Goal: Task Accomplishment & Management: Complete application form

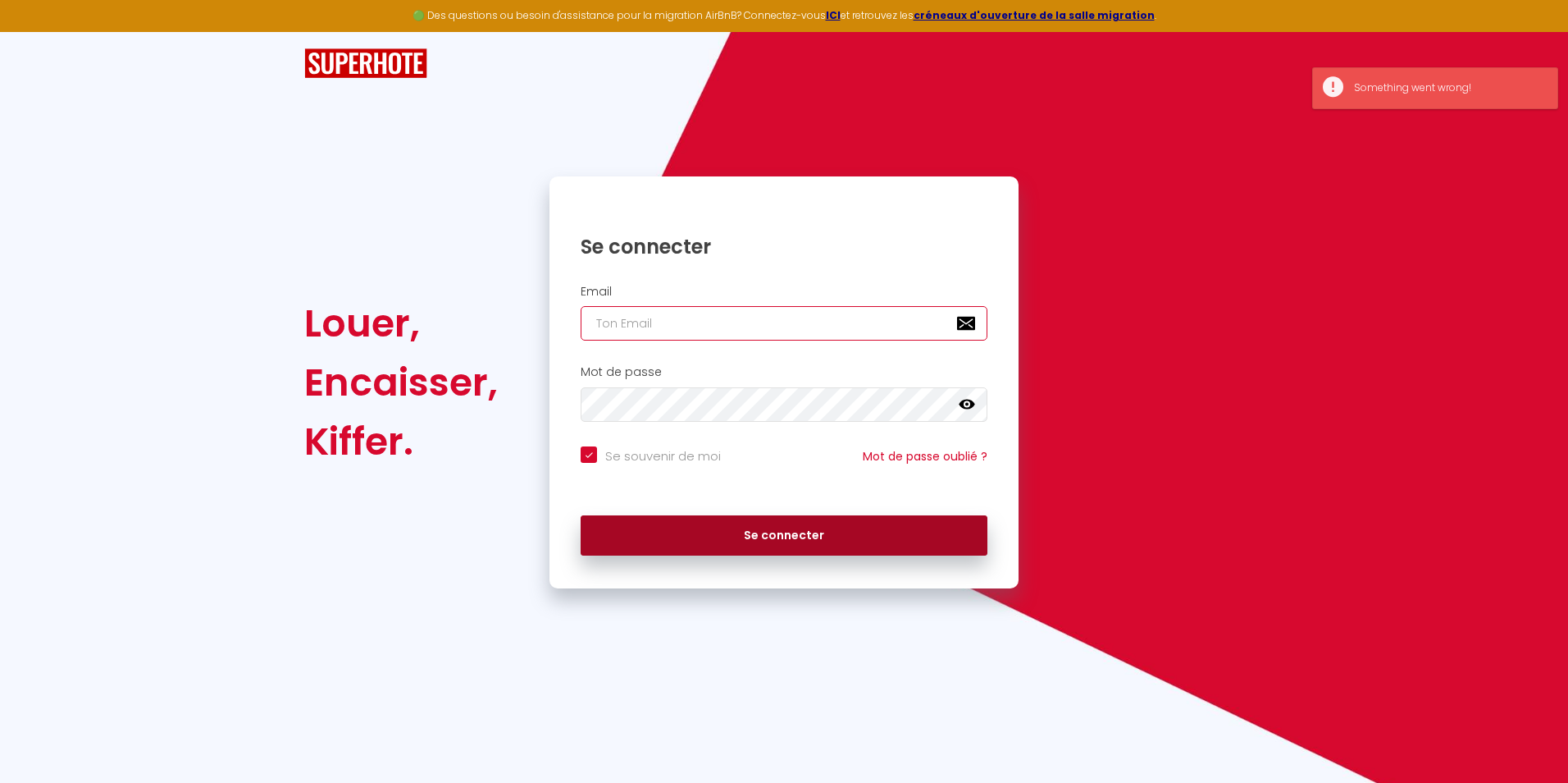
type input "[PERSON_NAME][EMAIL_ADDRESS][DOMAIN_NAME]"
click at [741, 529] on button "Se connecter" at bounding box center [784, 535] width 406 height 41
checkbox input "true"
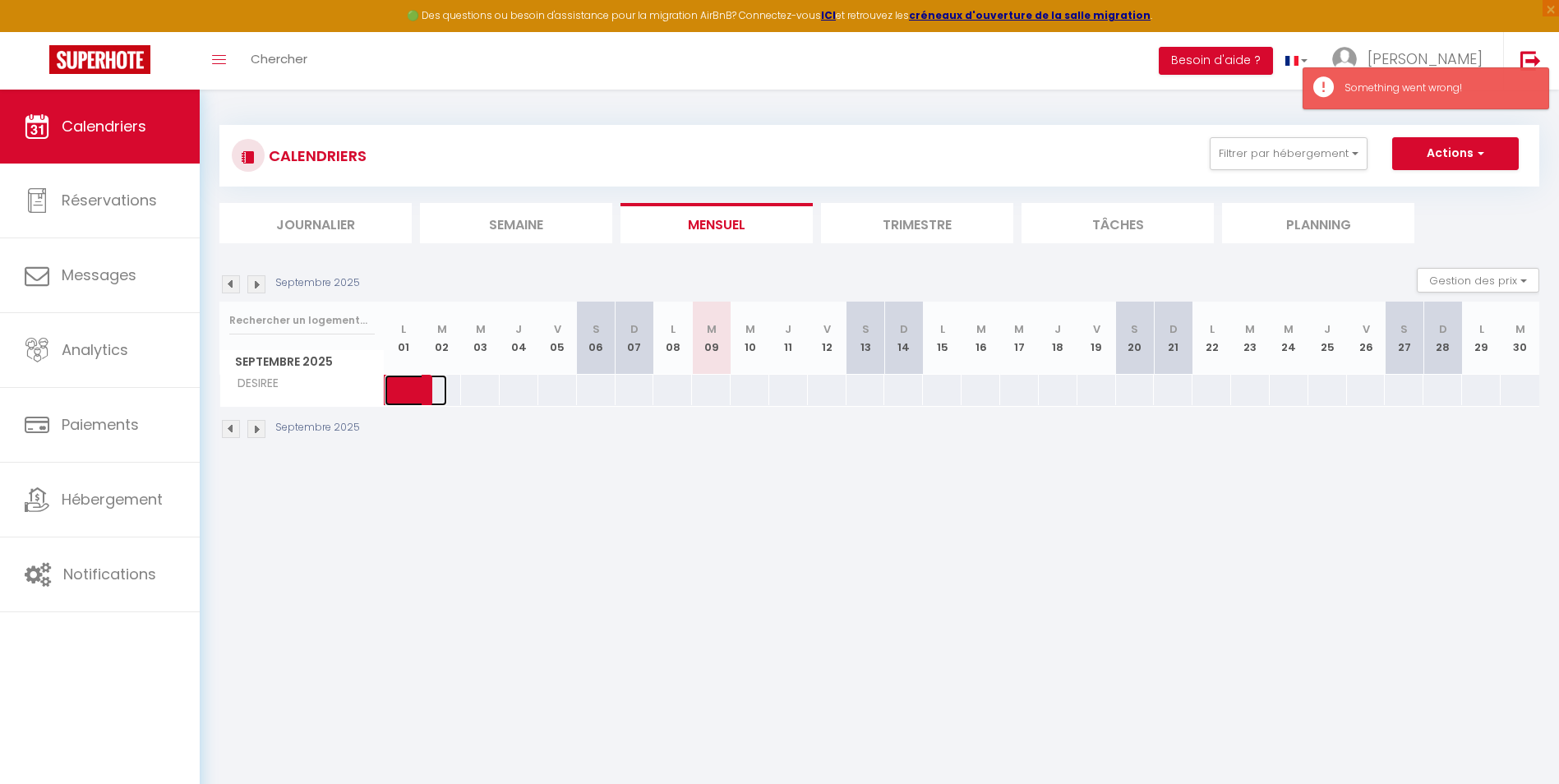
click at [422, 383] on span at bounding box center [428, 391] width 38 height 31
select select "OK"
select select "KO"
select select "0"
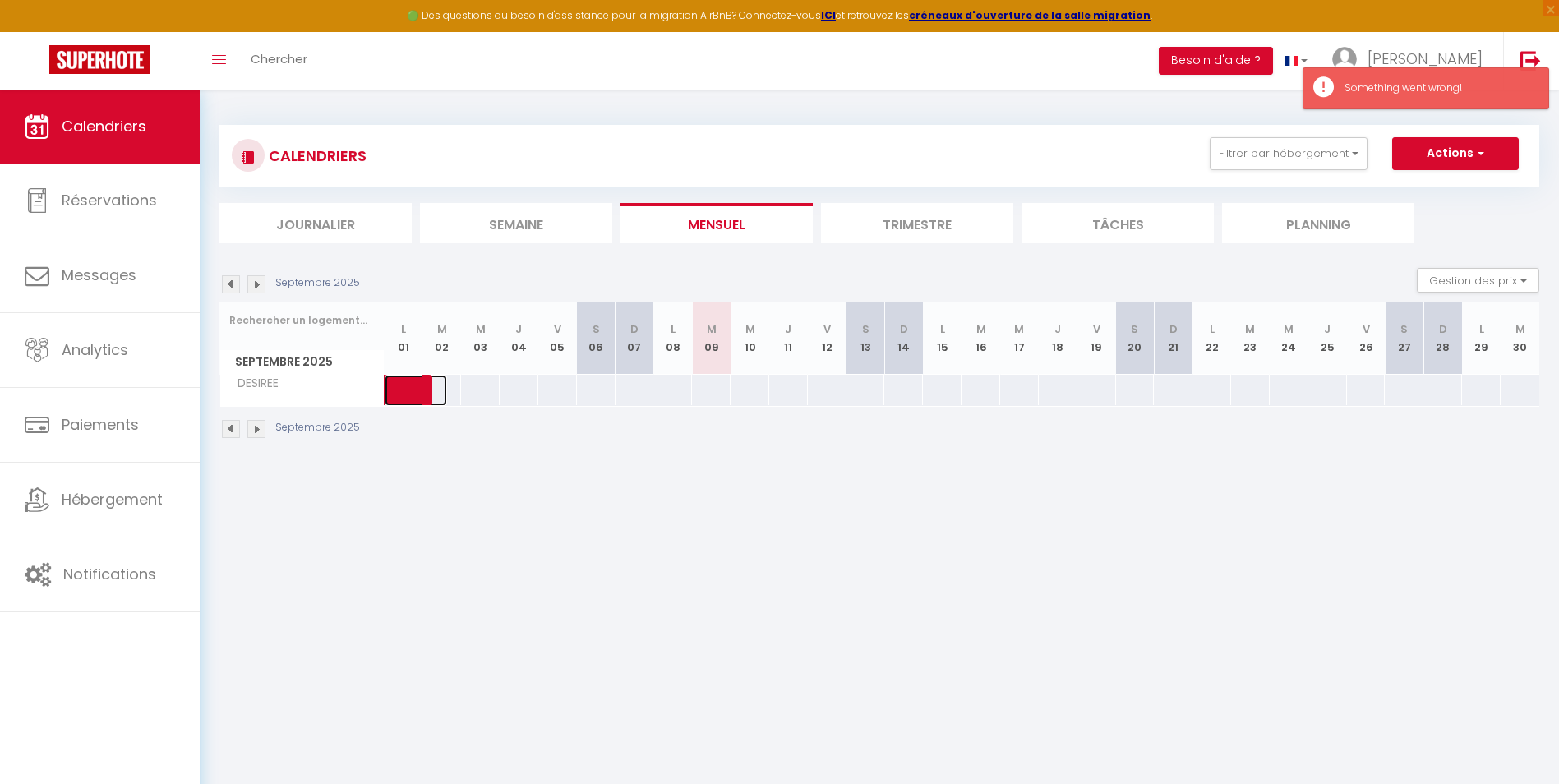
select select "1"
select select
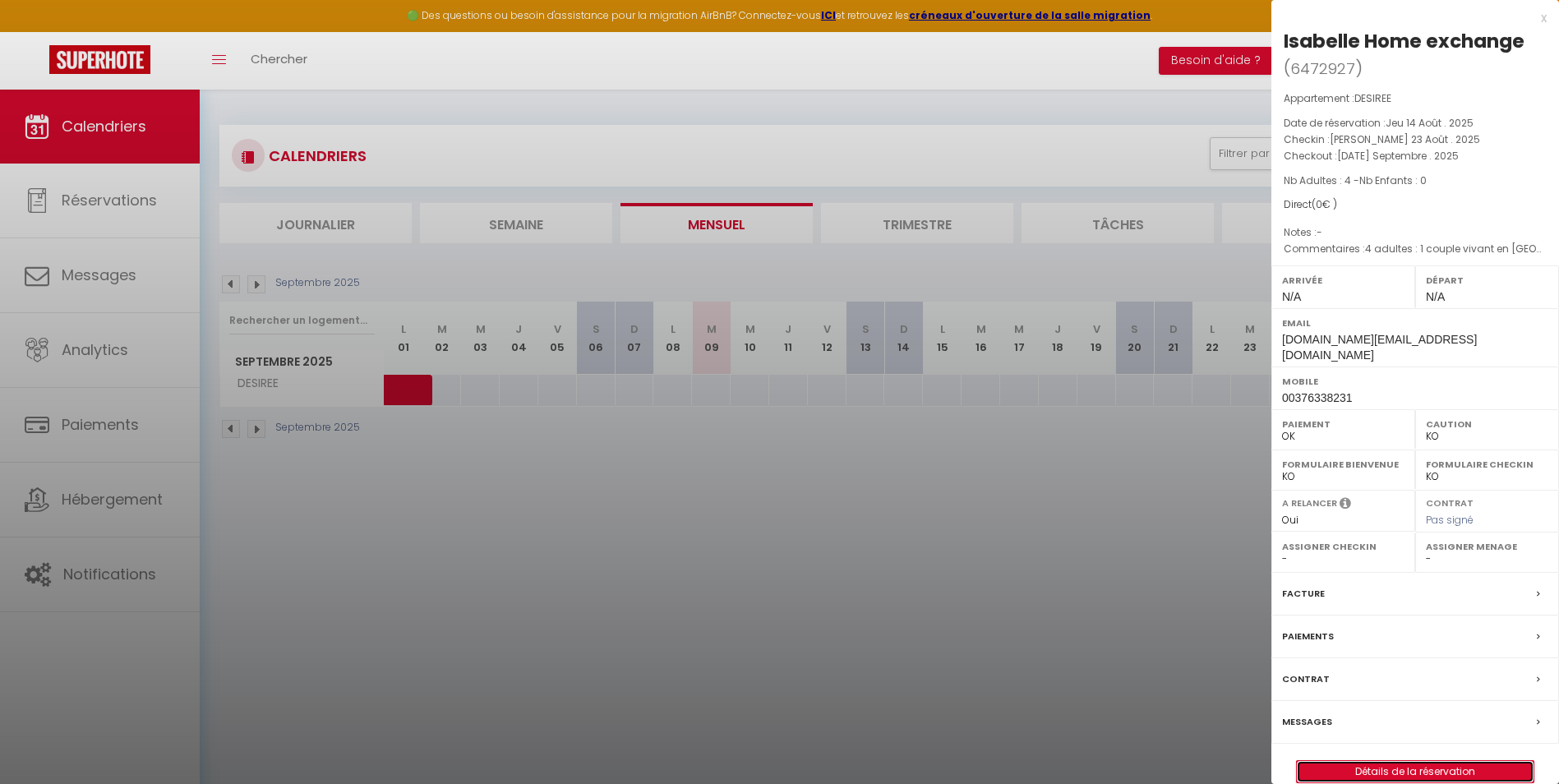
click at [1451, 761] on link "Détails de la réservation" at bounding box center [1414, 771] width 237 height 21
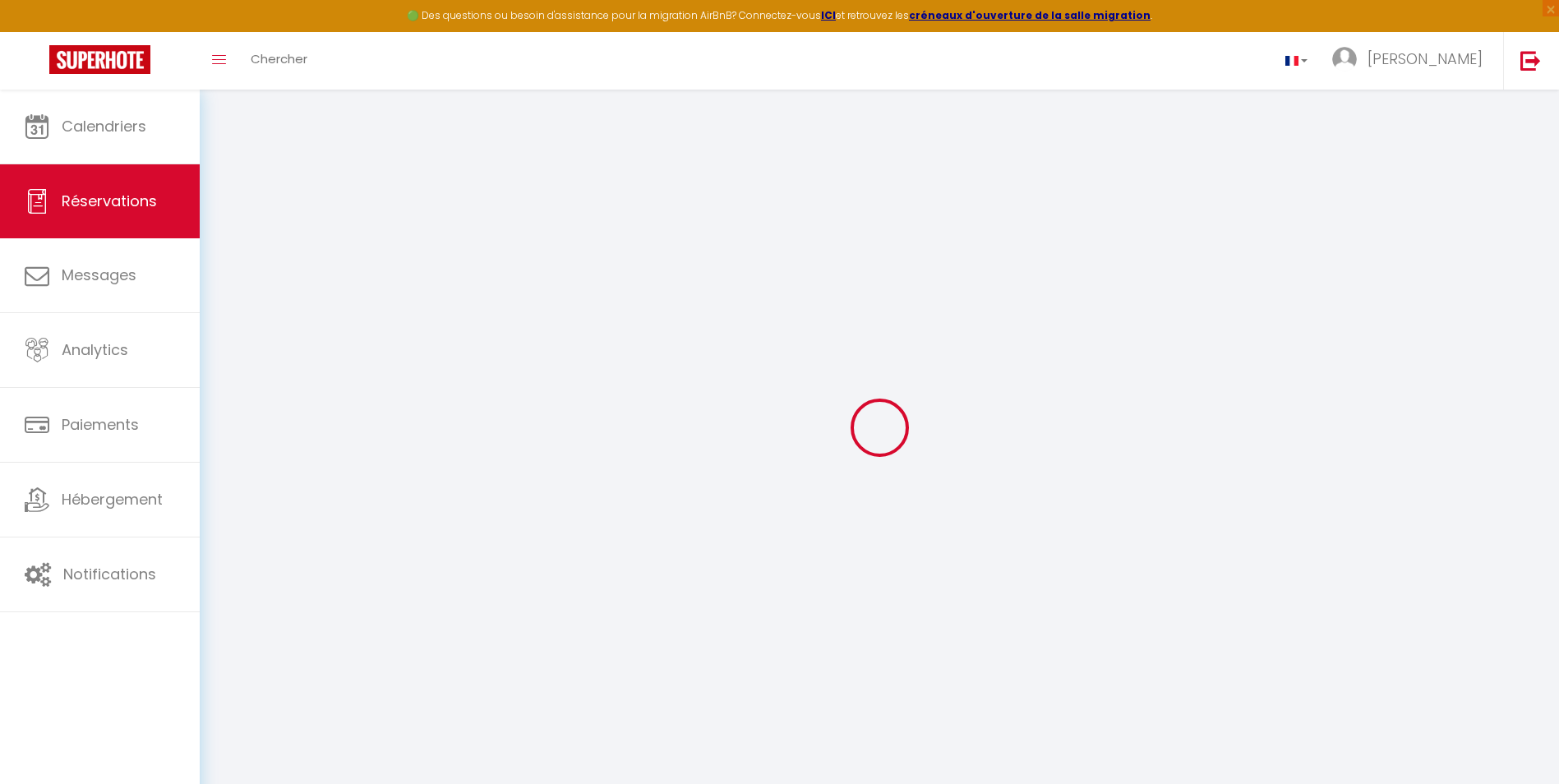
type input "[PERSON_NAME]"
type input "Home exchange"
type input "[DOMAIN_NAME][EMAIL_ADDRESS][DOMAIN_NAME]"
type input "00376338231"
select select "AD"
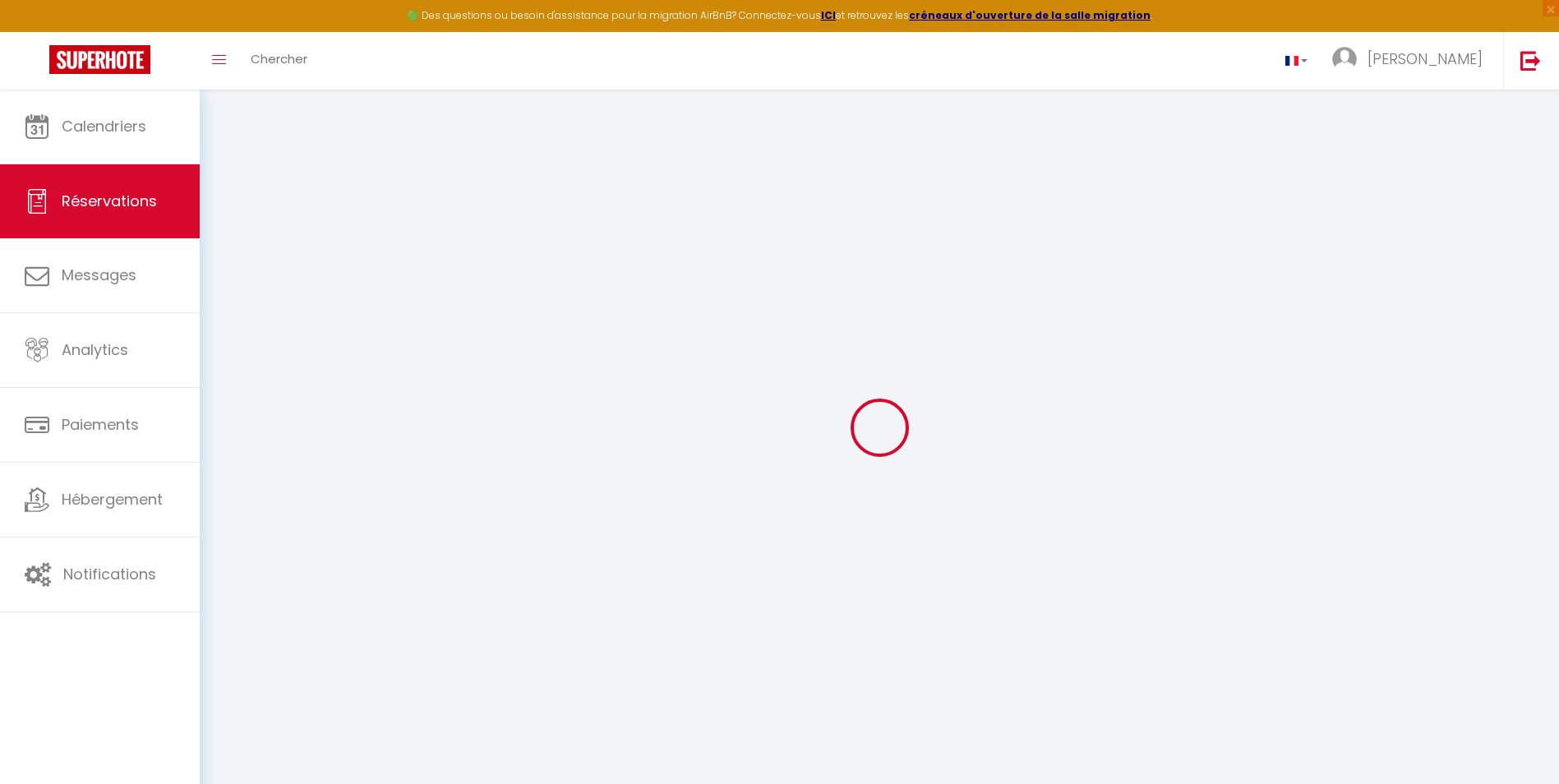
select select "32722"
select select "1"
type input "[PERSON_NAME] 23 Août 2025"
select select
type input "[DATE] Septembre 2025"
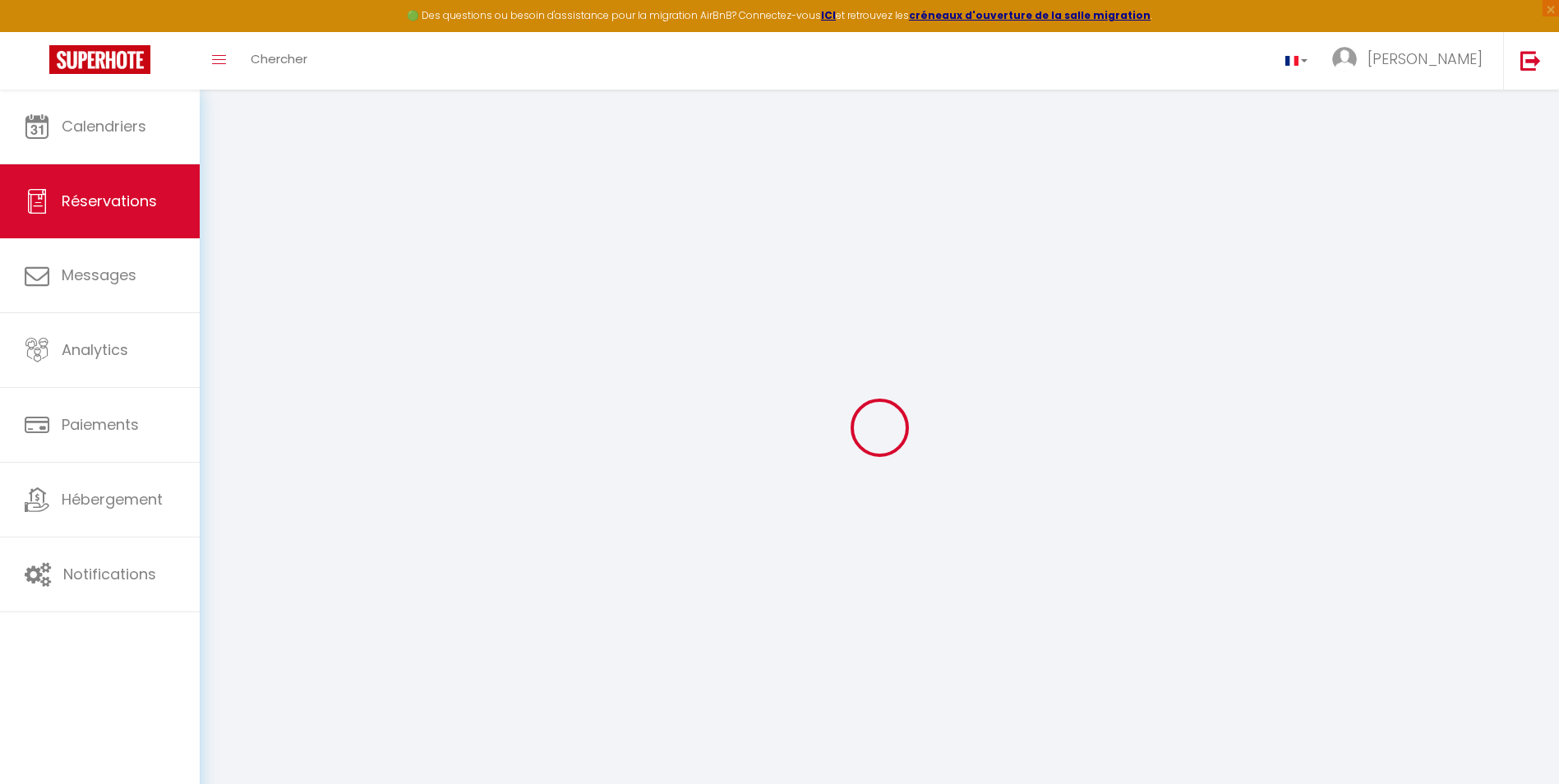
select select
type input "4"
select select "12"
select select
checkbox input "false"
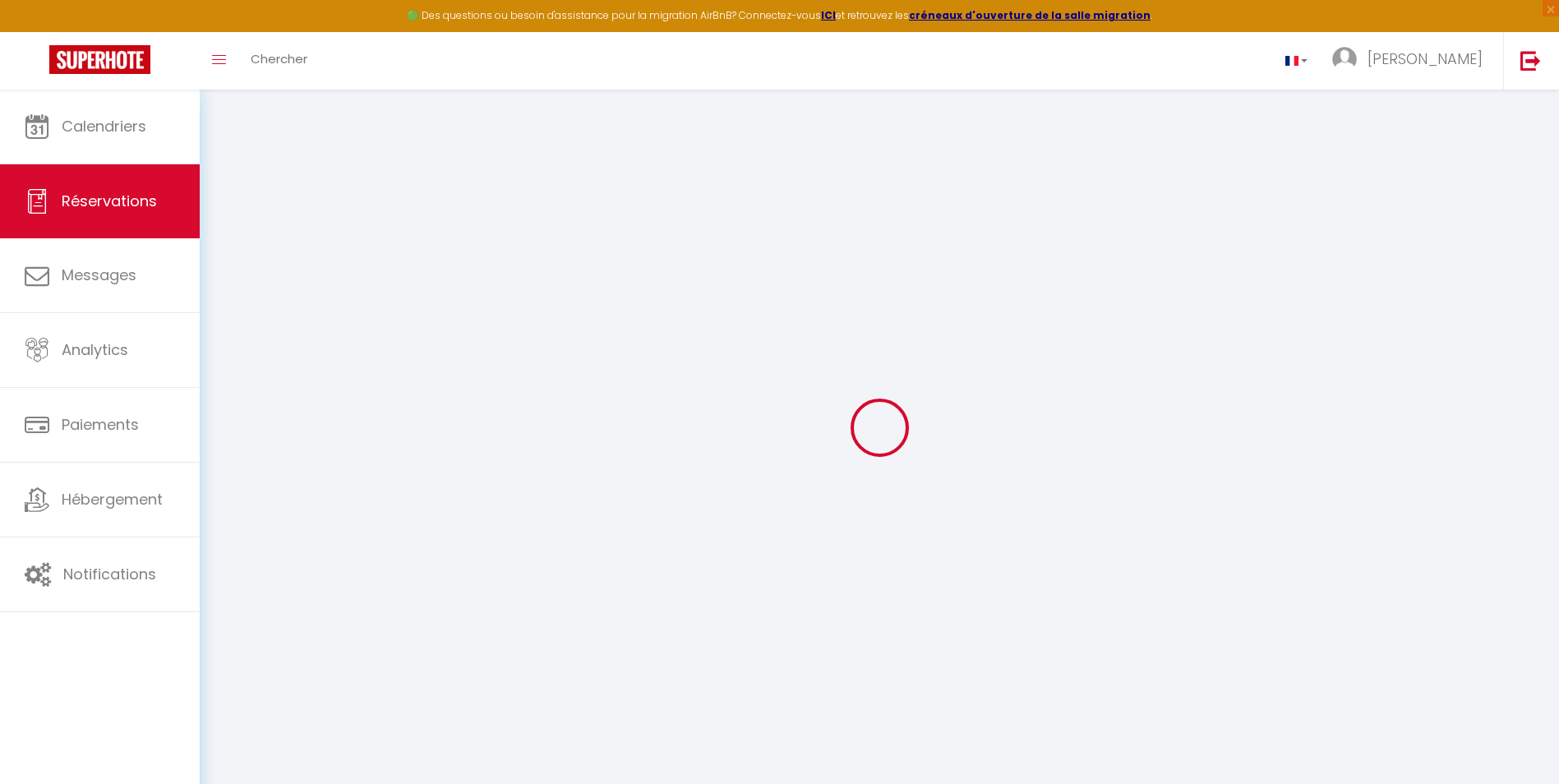
type input "0"
select select
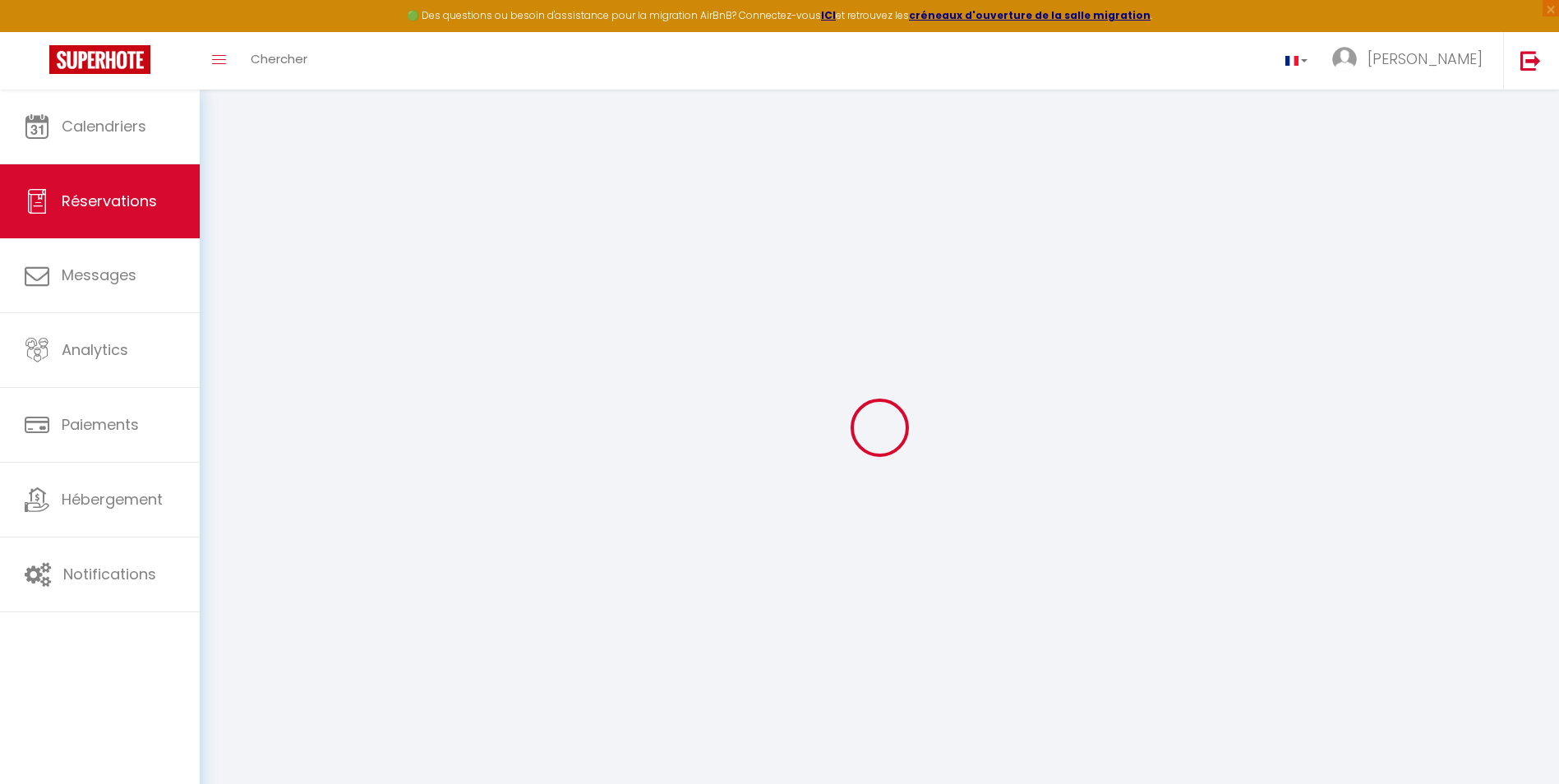
select select "14"
checkbox input "false"
select select
checkbox input "false"
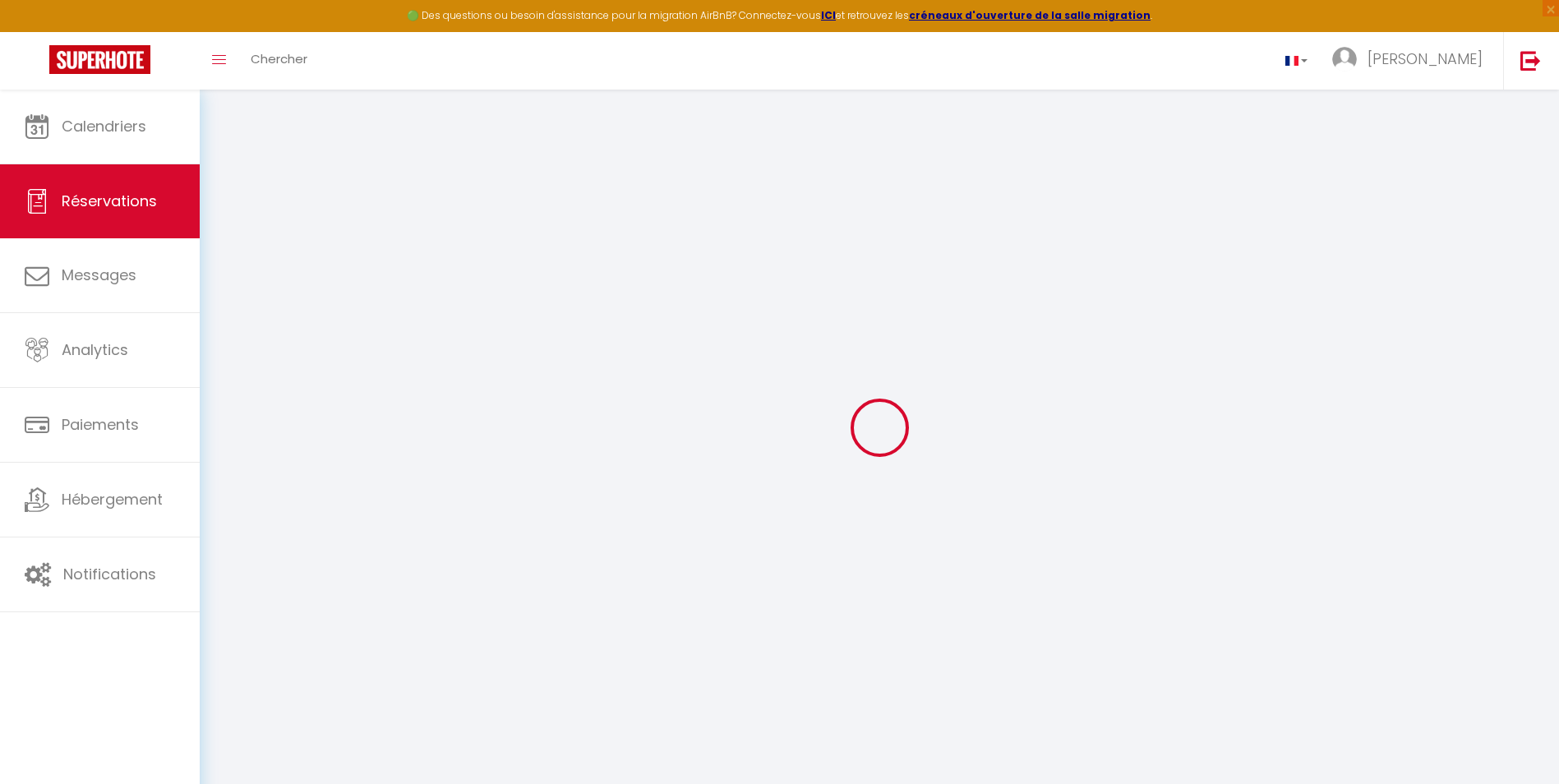
select select
checkbox input "false"
type textarea "4 adultes : 1 couple vivant en [GEOGRAPHIC_DATA] (andorre) et ses parents vivan…"
select select
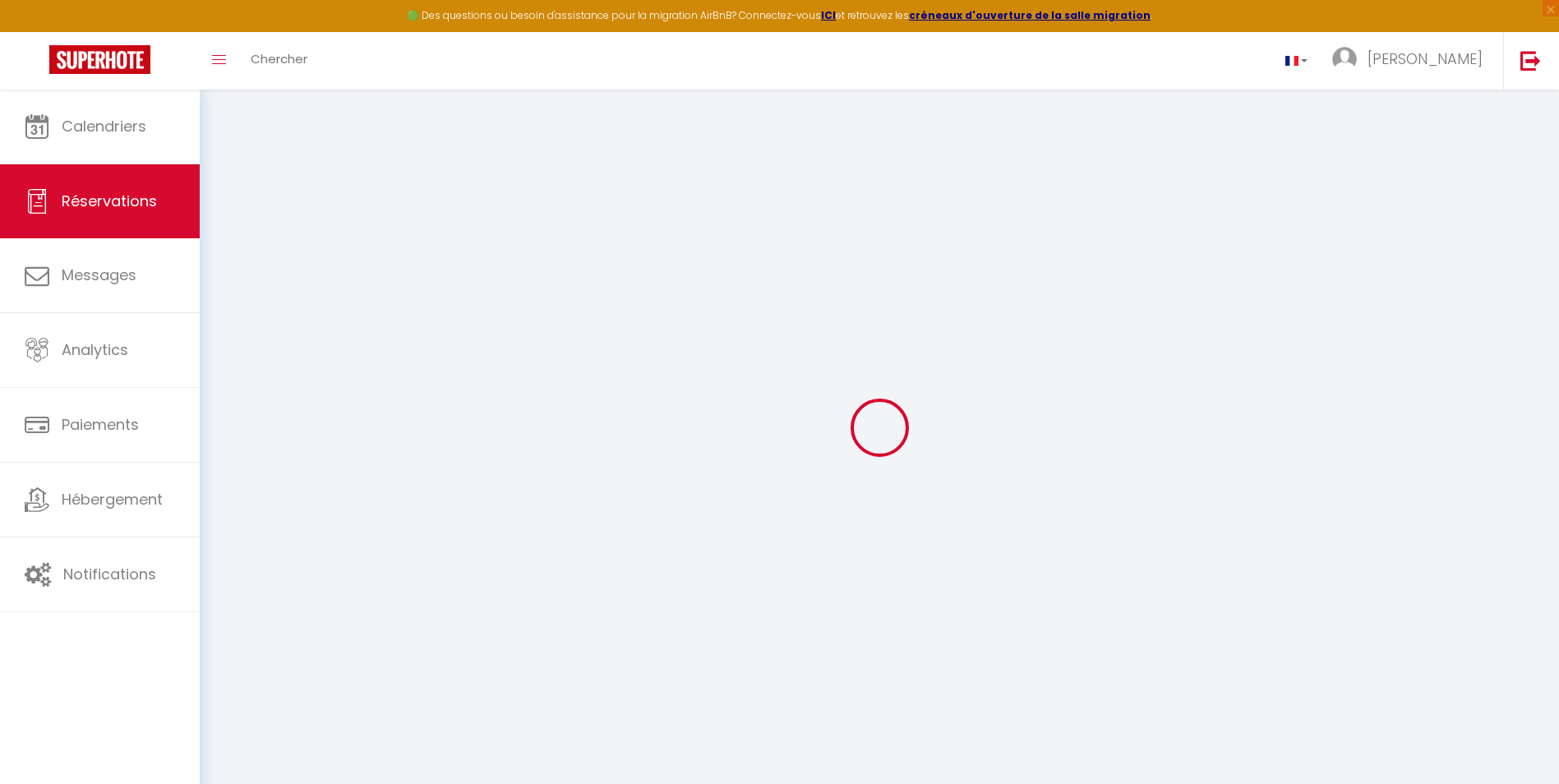
select select
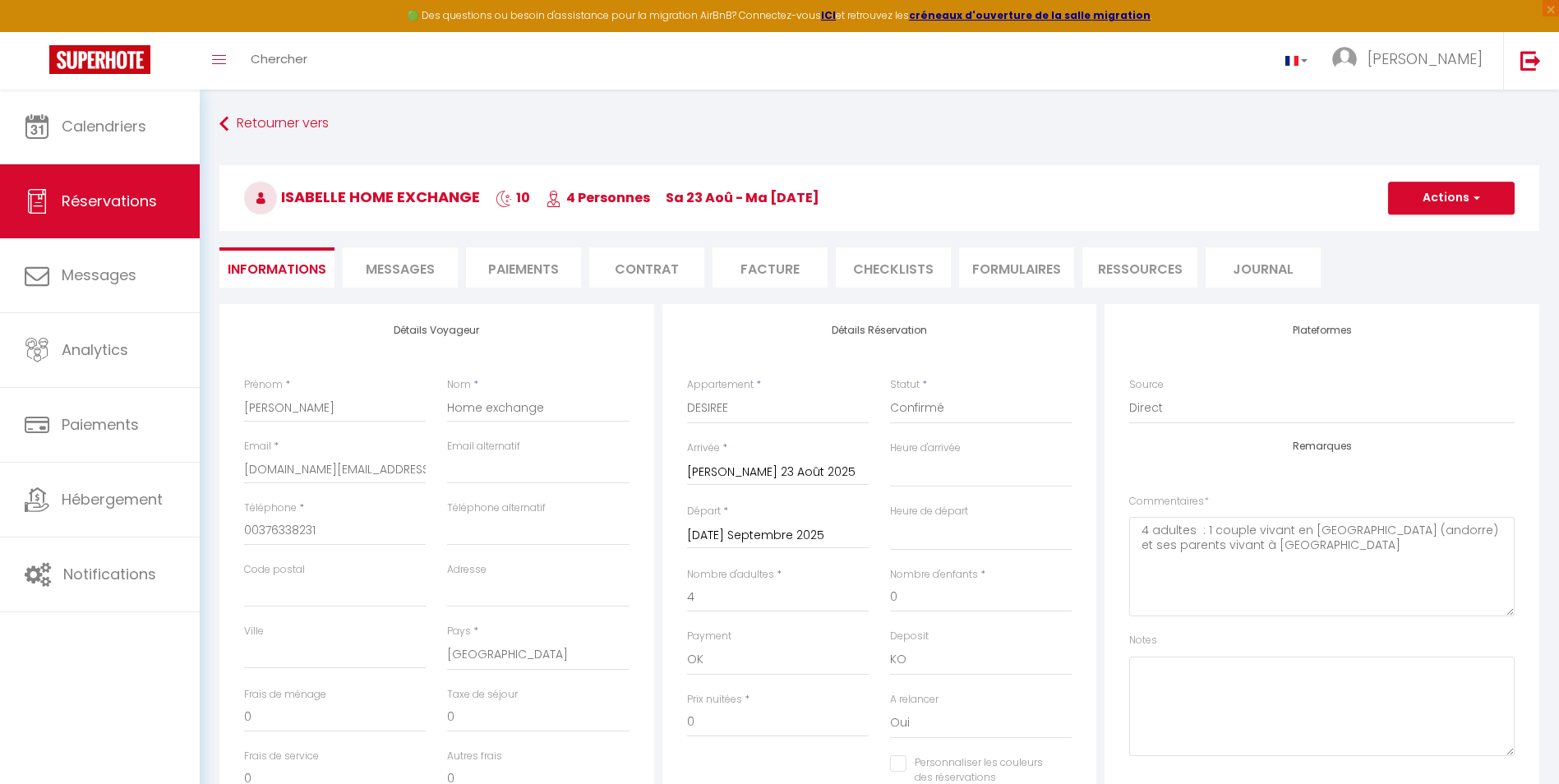
checkbox input "false"
select select
click at [868, 265] on li "CHECKLISTS" at bounding box center [893, 267] width 115 height 41
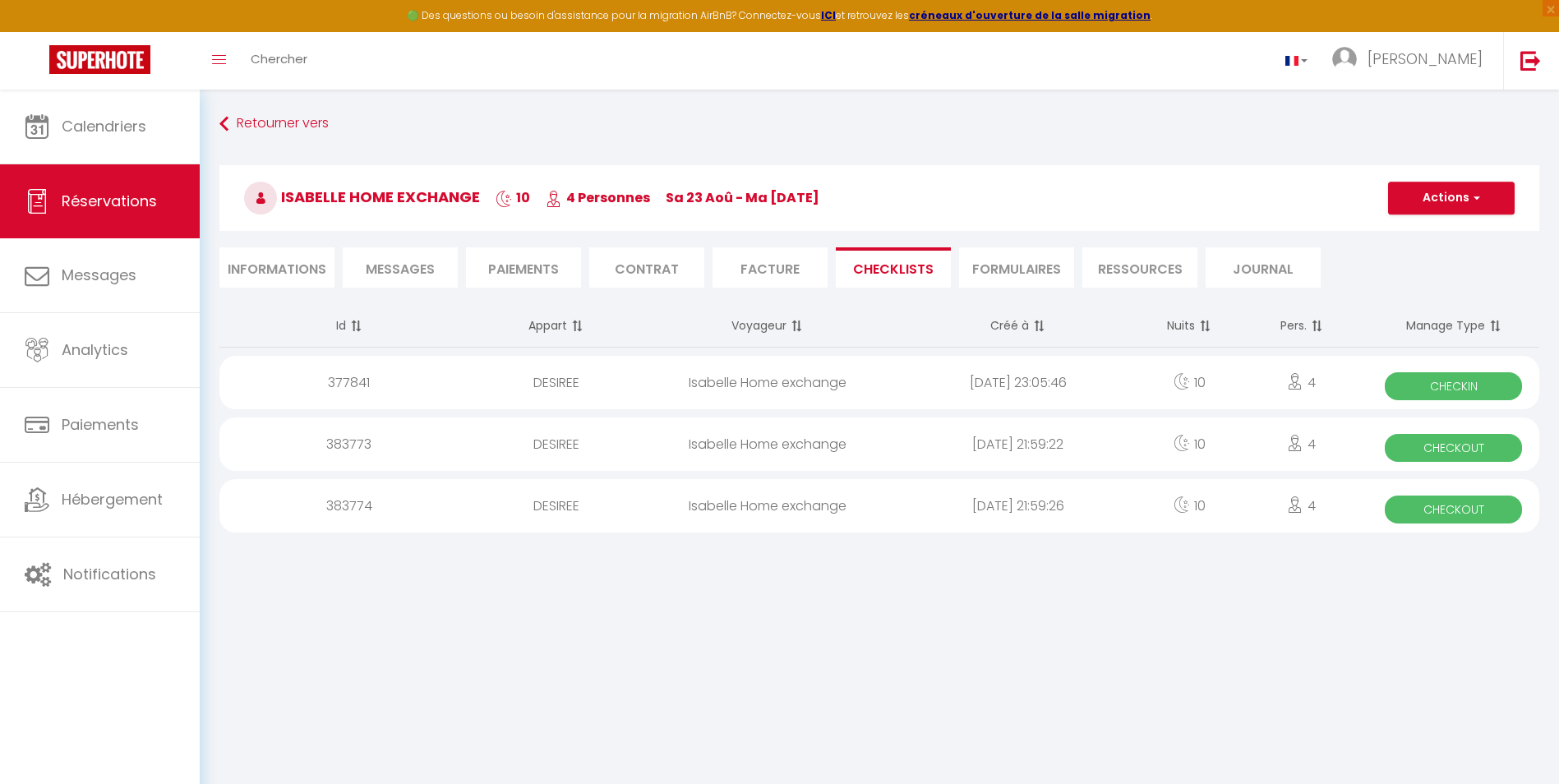
click at [300, 266] on li "Informations" at bounding box center [276, 267] width 115 height 41
select select
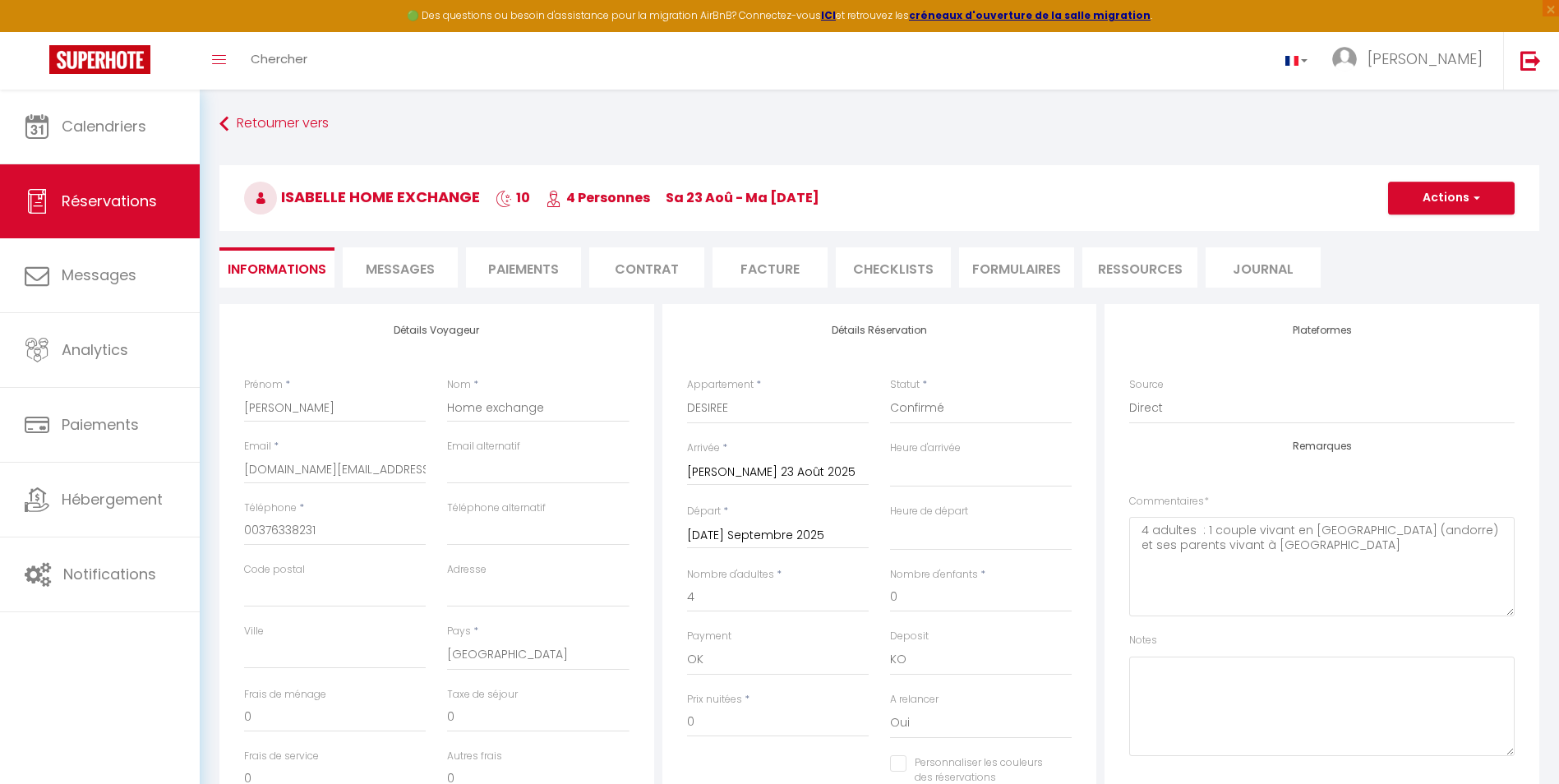
click at [897, 264] on li "CHECKLISTS" at bounding box center [893, 267] width 115 height 41
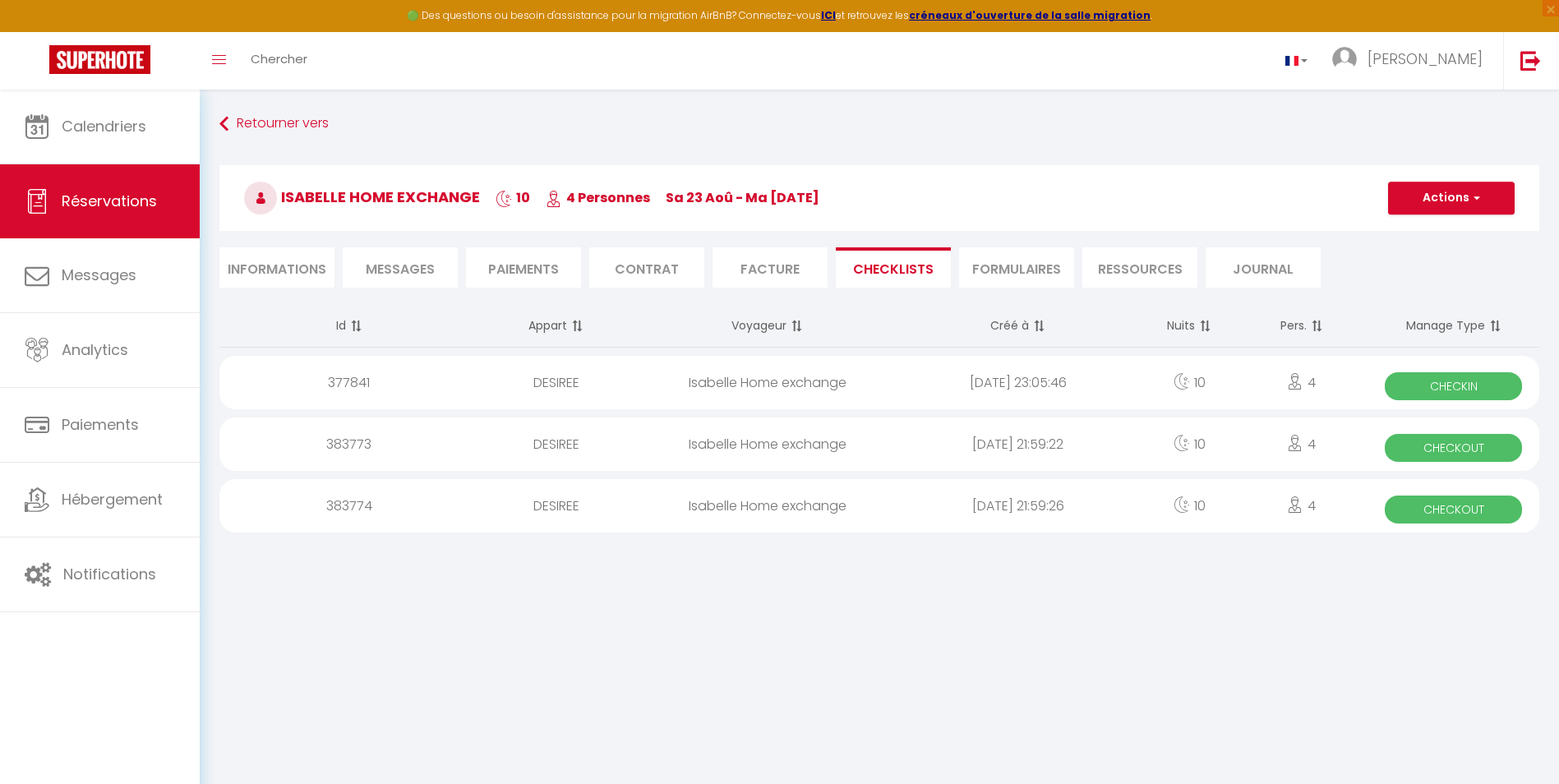
click at [968, 452] on div "[DATE] 21:59:22" at bounding box center [1018, 444] width 251 height 53
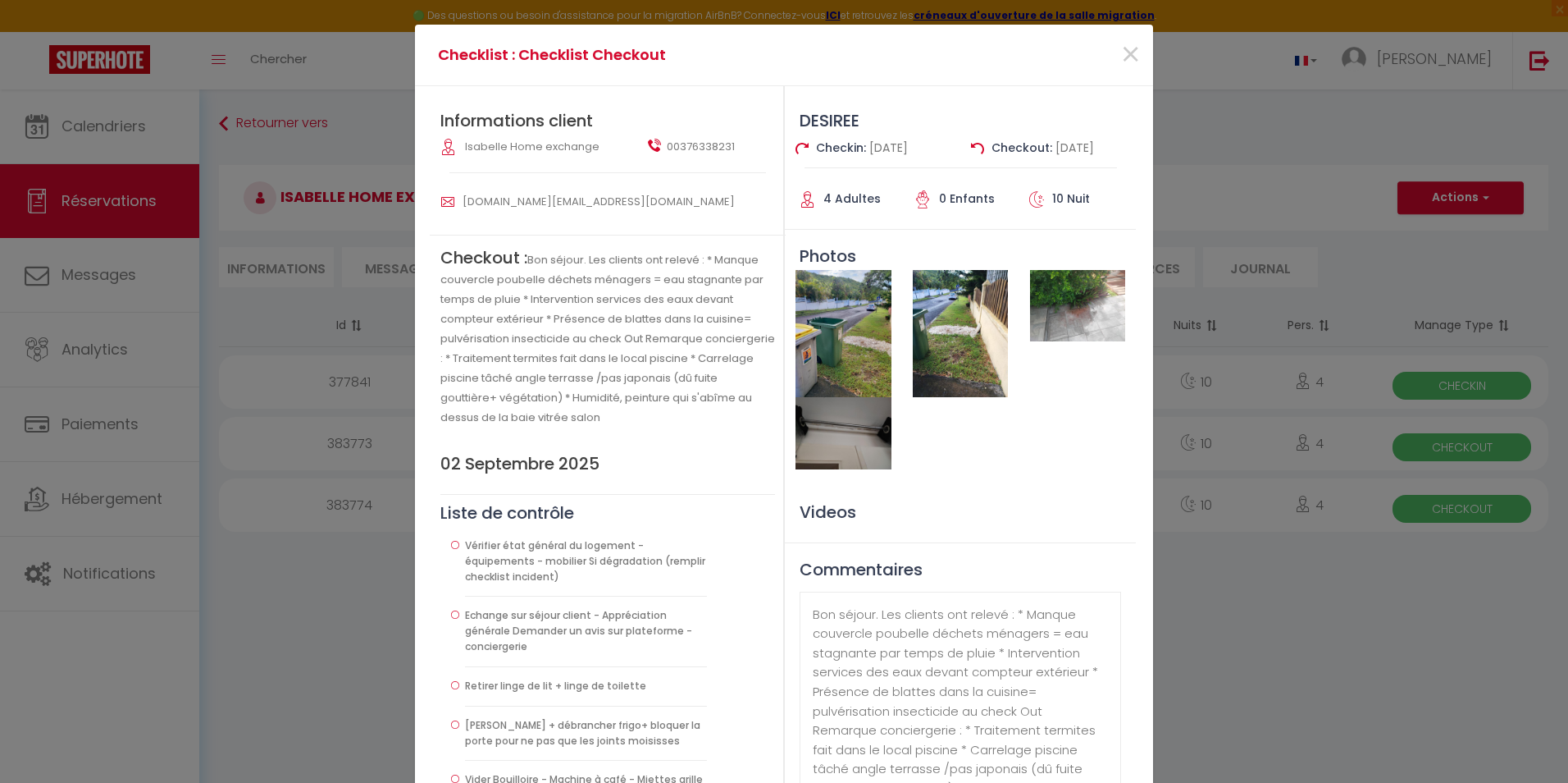
click at [948, 324] on img at bounding box center [960, 333] width 95 height 127
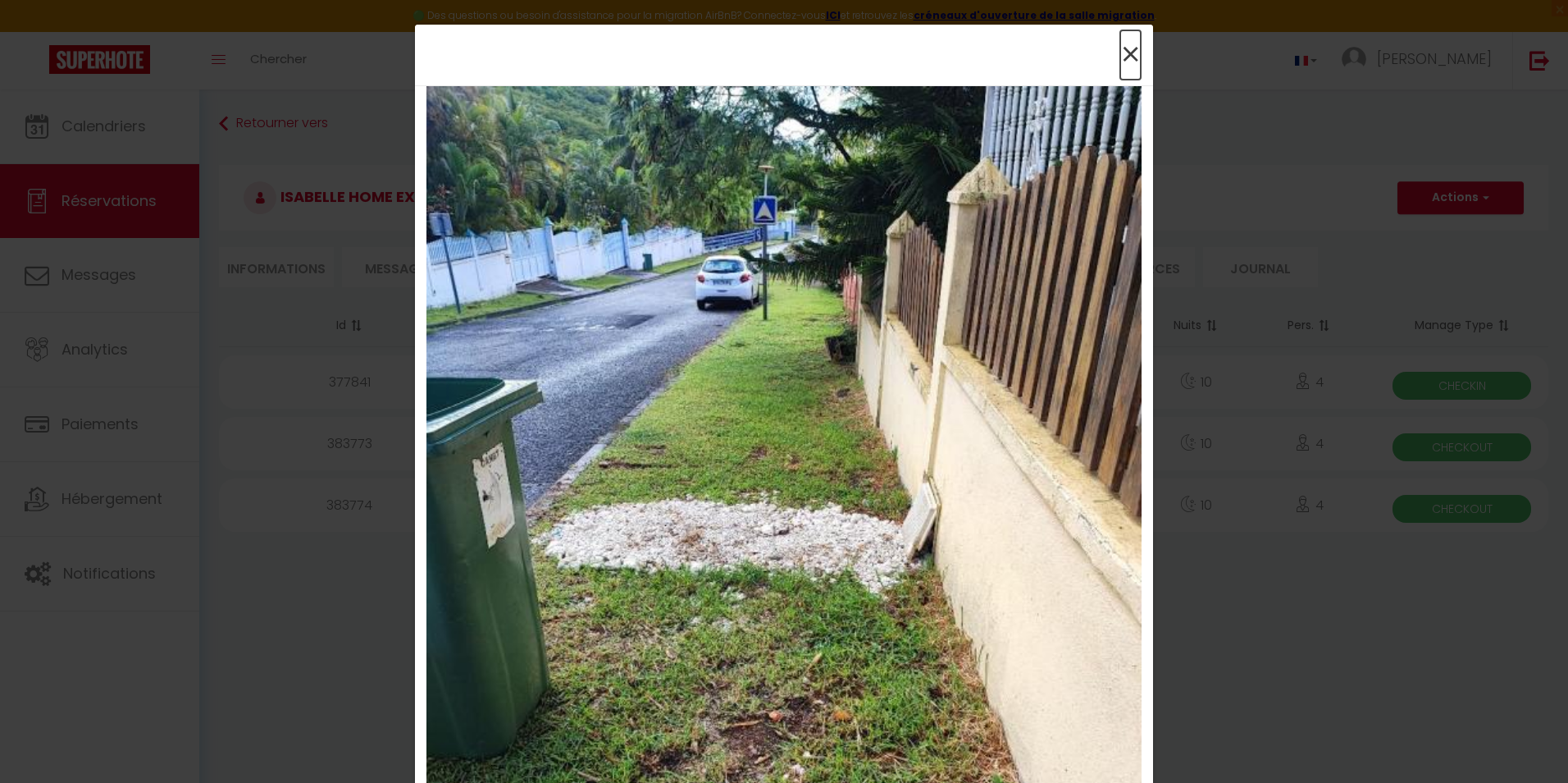
click at [1126, 56] on span "×" at bounding box center [1130, 55] width 20 height 50
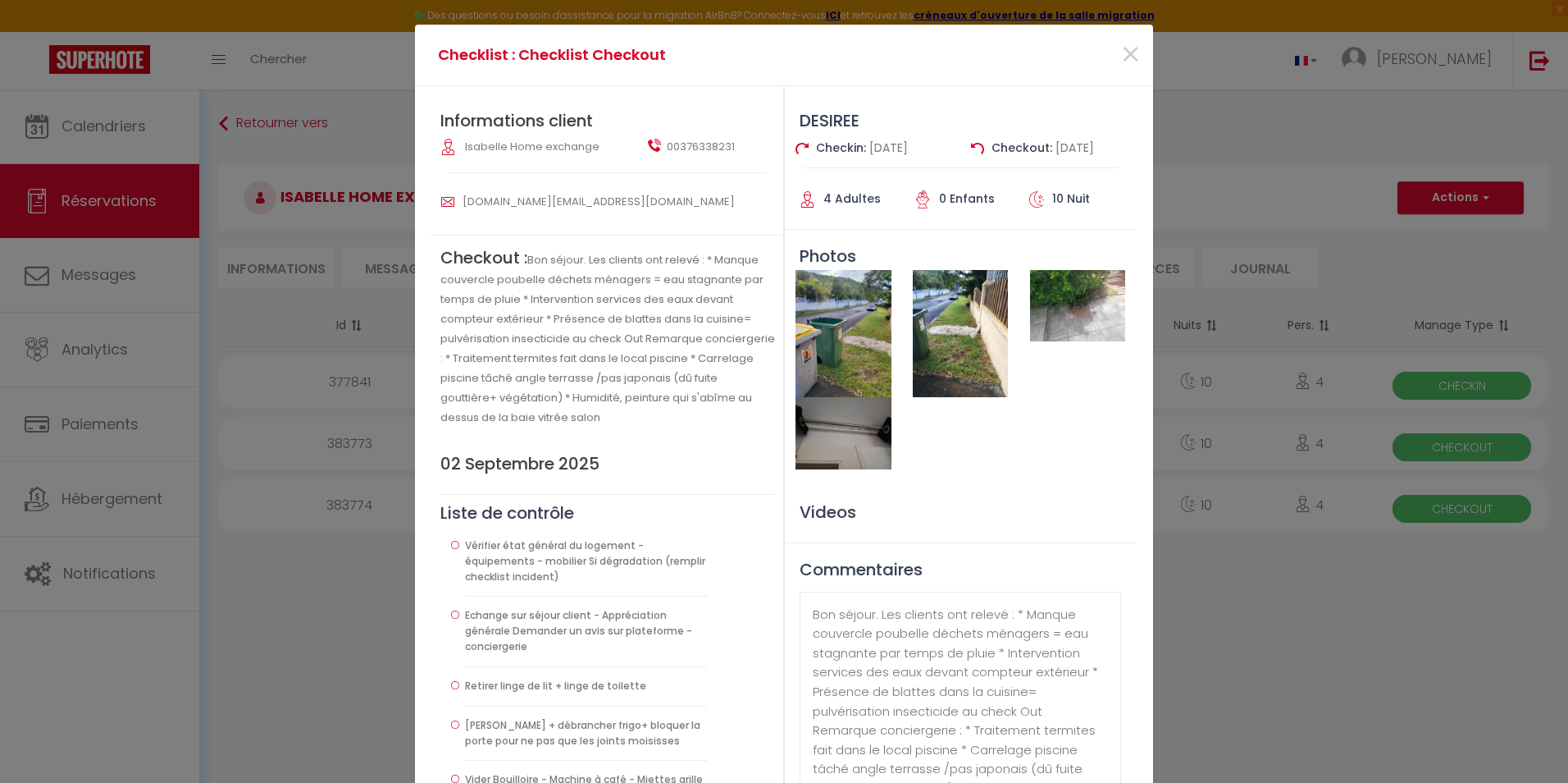
click at [1094, 299] on img at bounding box center [1077, 305] width 95 height 72
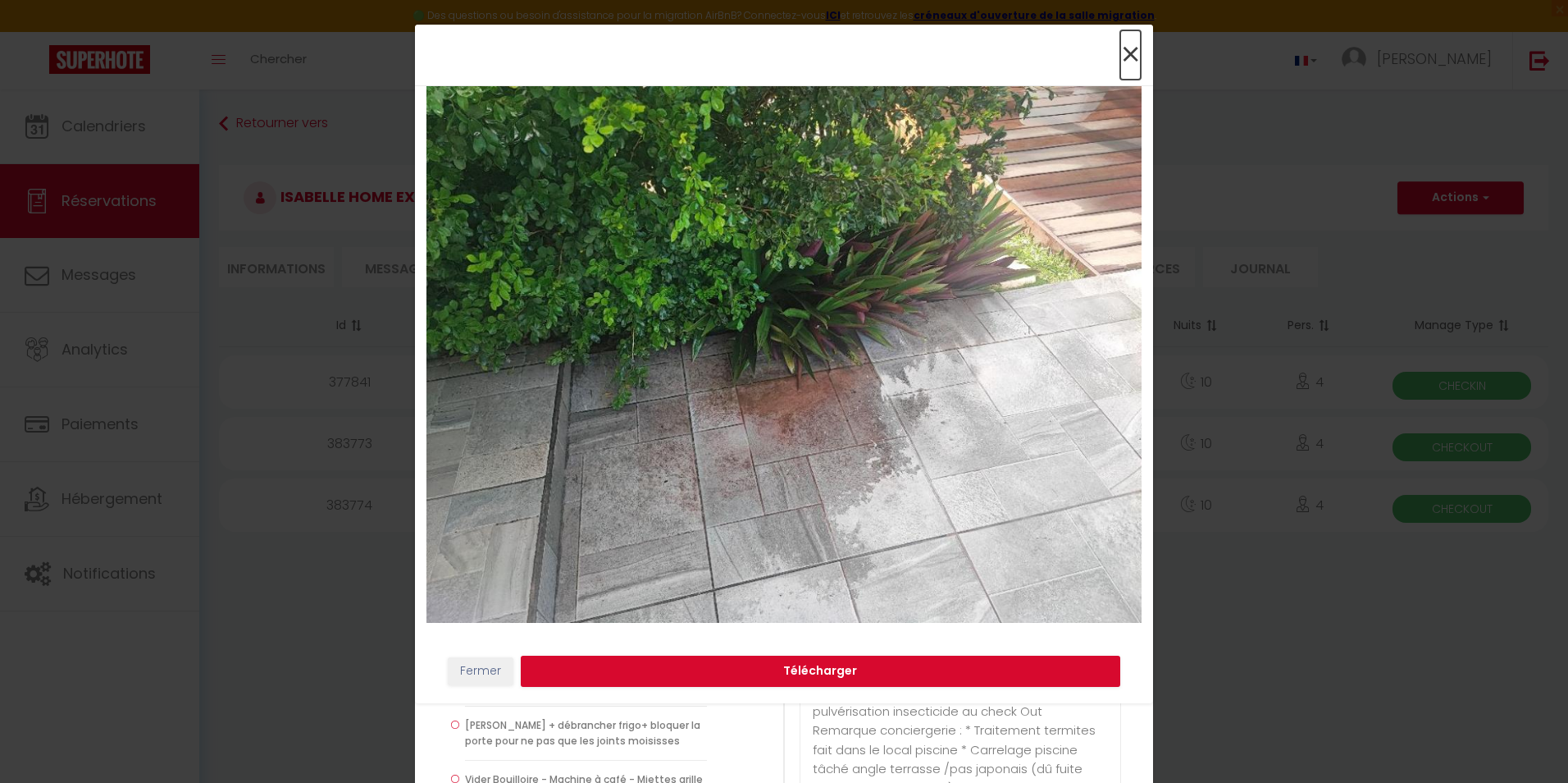
click at [1139, 50] on span "×" at bounding box center [1130, 55] width 20 height 50
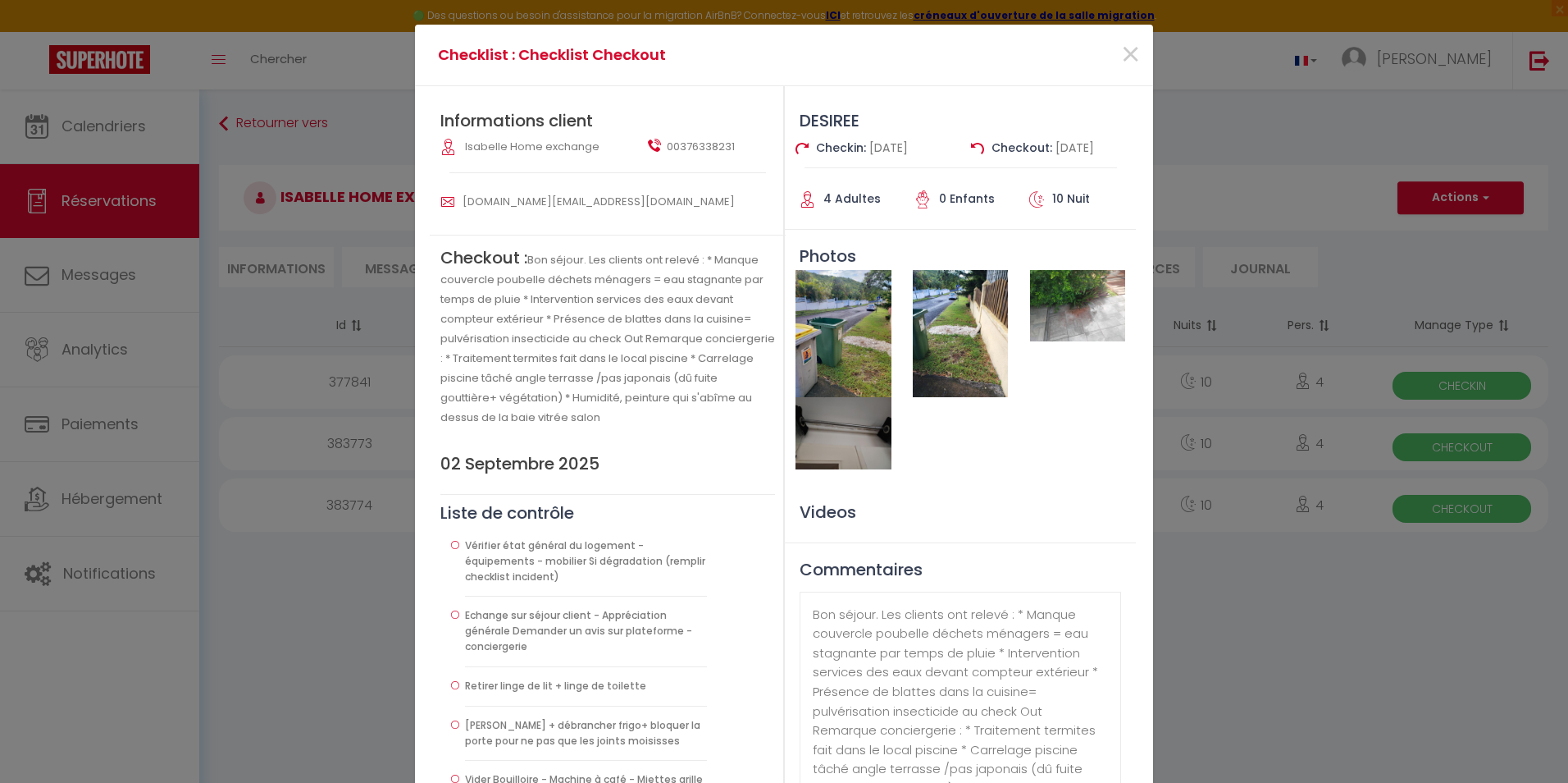
click at [838, 443] on img at bounding box center [842, 433] width 95 height 72
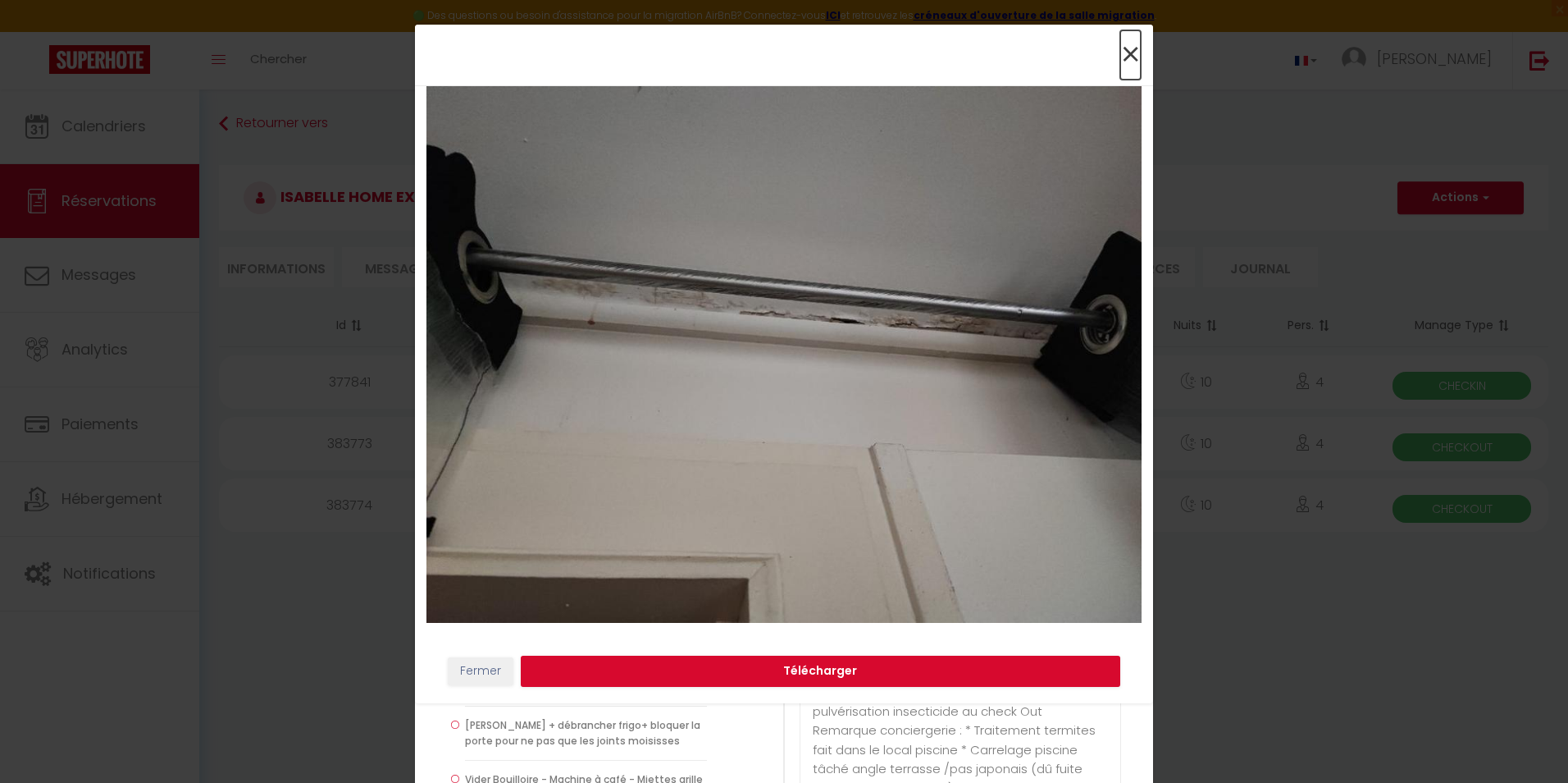
click at [1133, 58] on span "×" at bounding box center [1130, 55] width 20 height 50
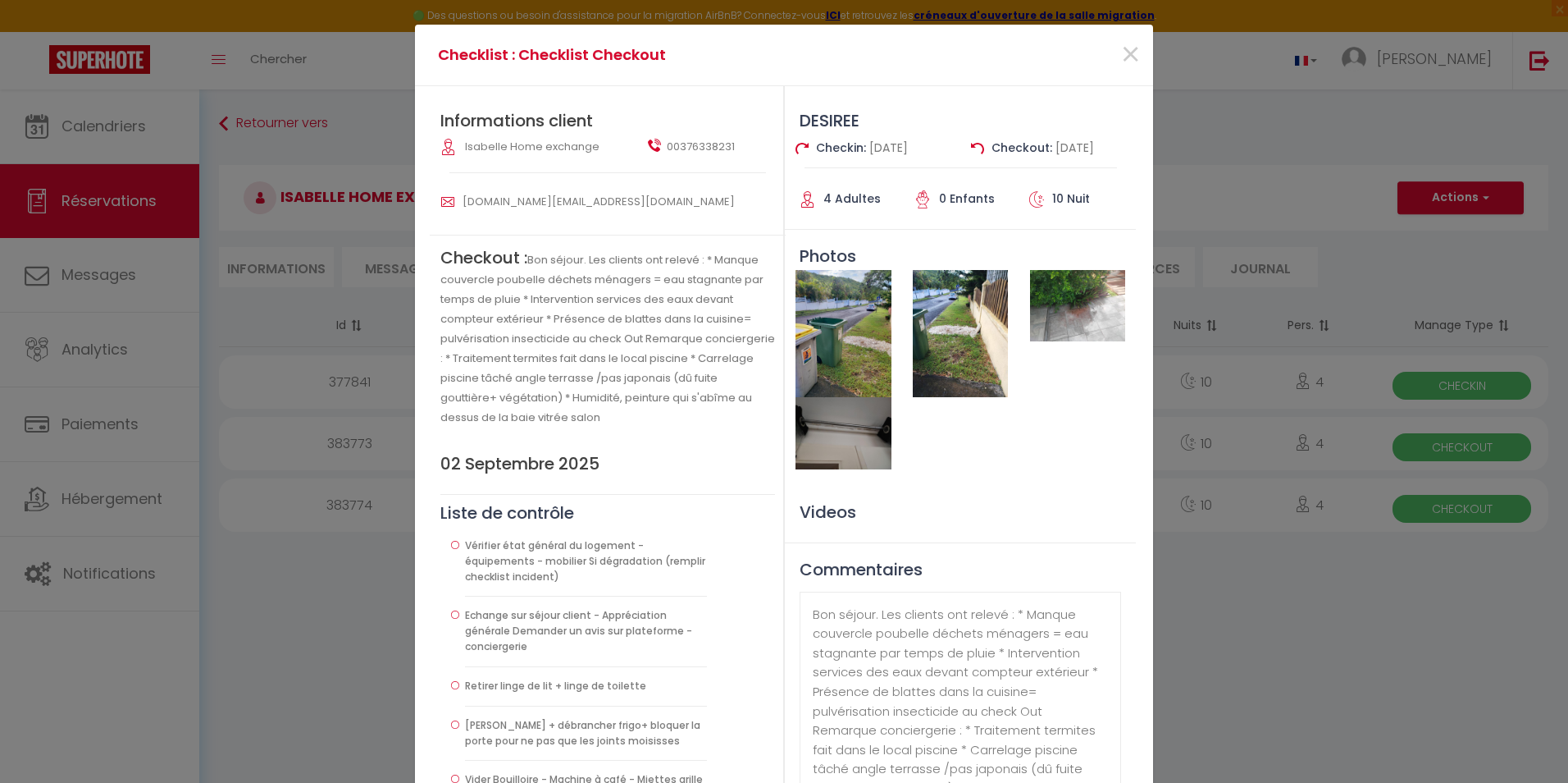
click at [835, 444] on img at bounding box center [842, 433] width 95 height 72
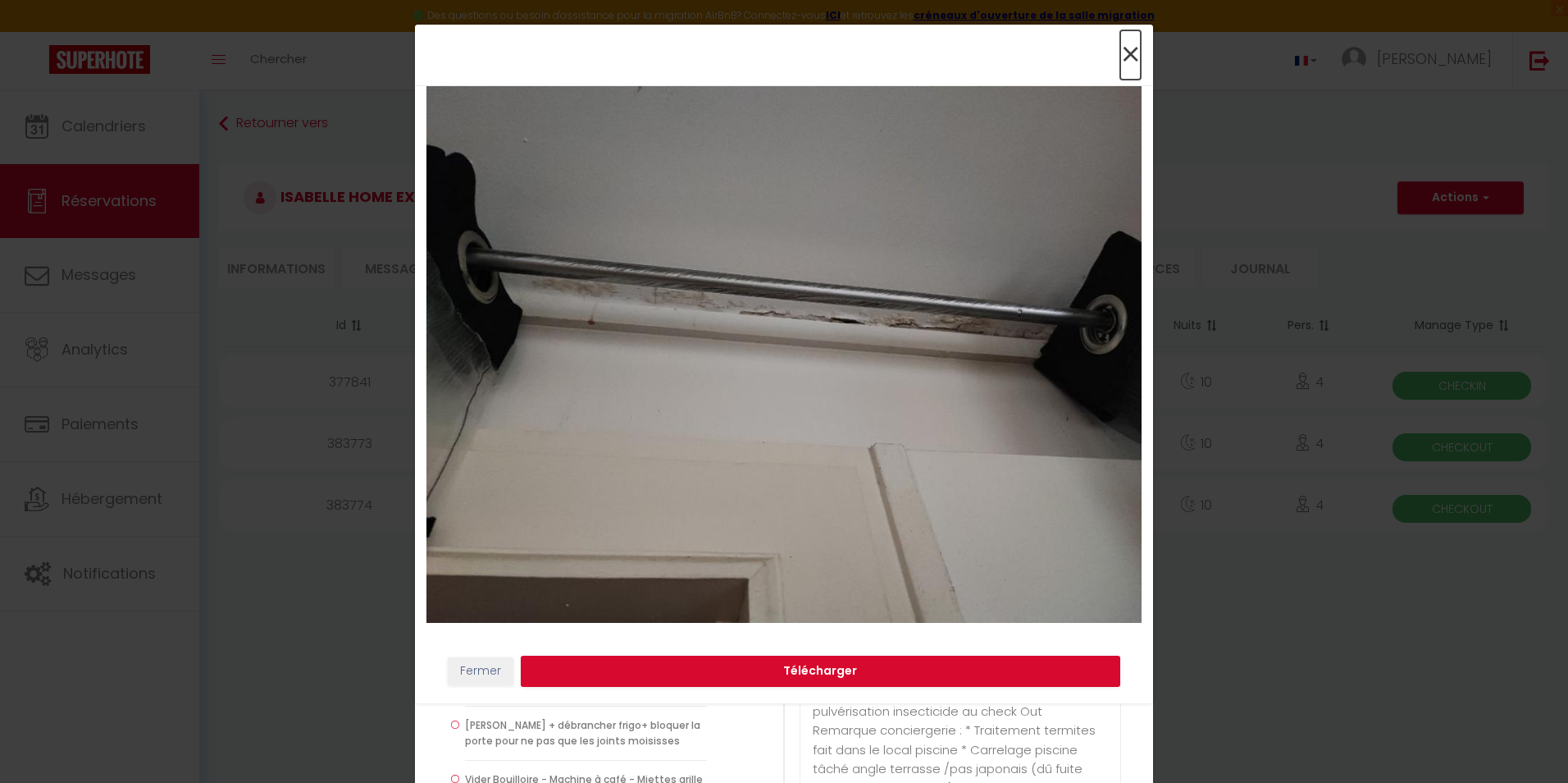
click at [1120, 61] on span "×" at bounding box center [1130, 55] width 20 height 50
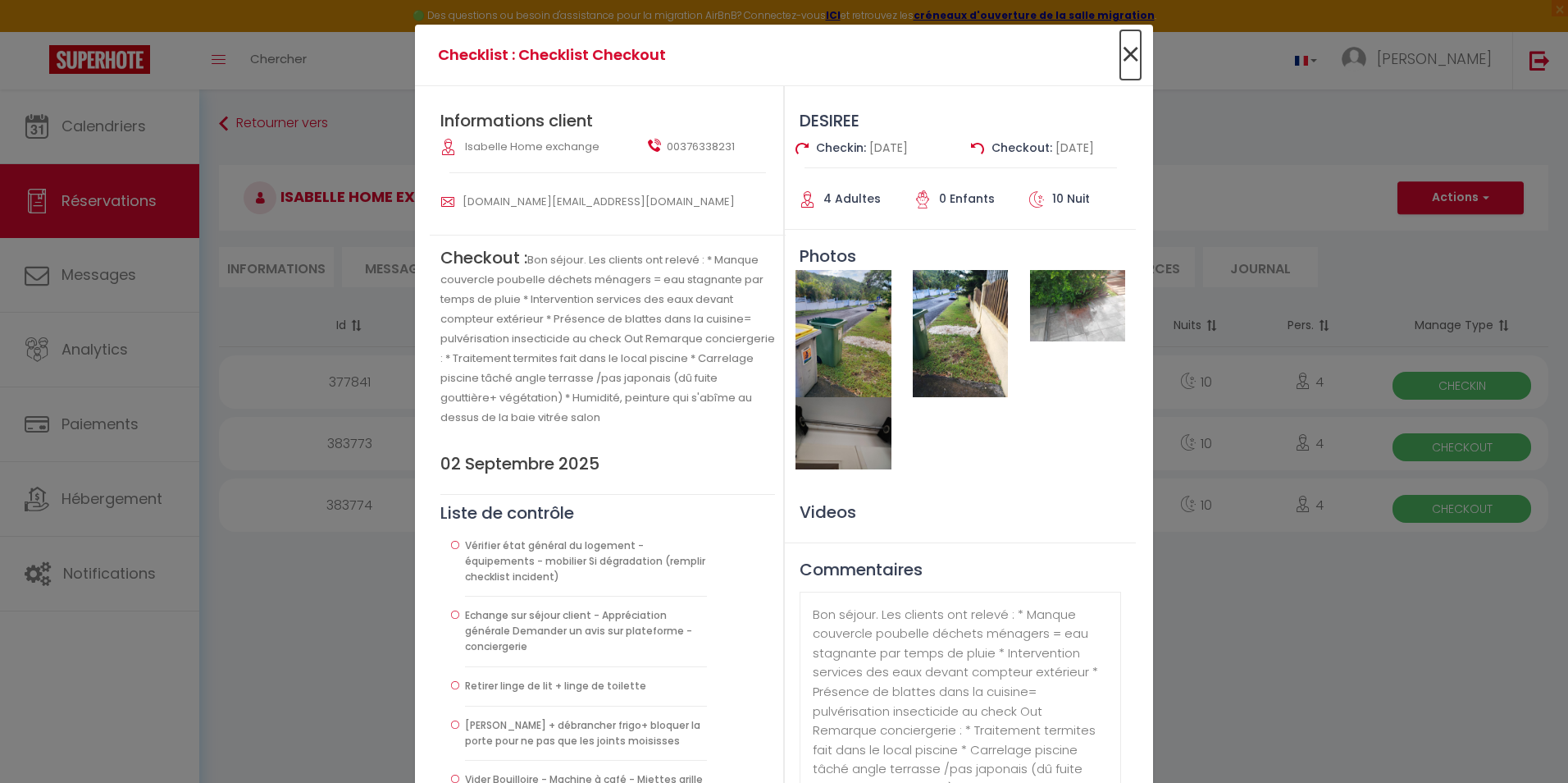
click at [1120, 61] on span "×" at bounding box center [1130, 55] width 20 height 50
